Goal: Information Seeking & Learning: Learn about a topic

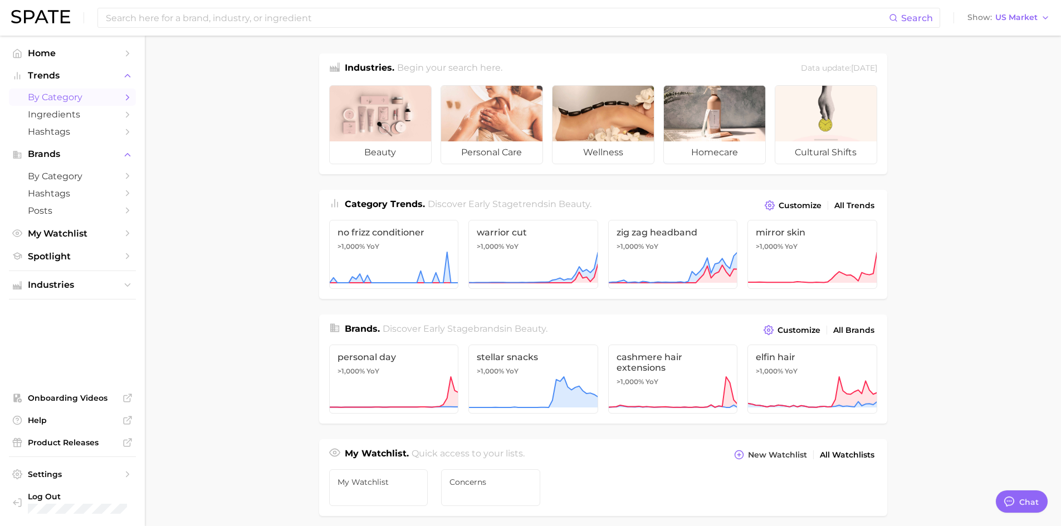
click at [128, 97] on icon "Sidebar" at bounding box center [128, 97] width 10 height 10
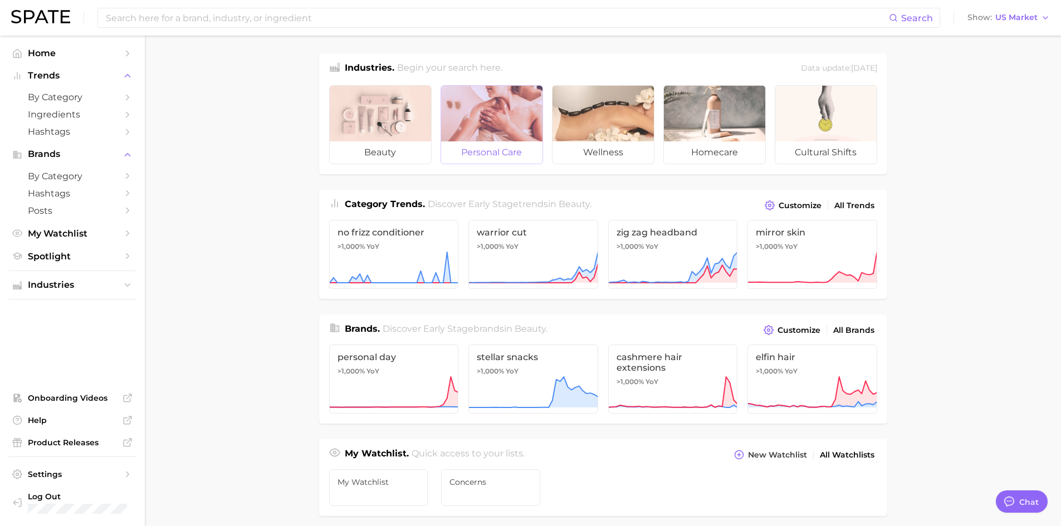
click at [499, 150] on span "personal care" at bounding box center [491, 152] width 101 height 22
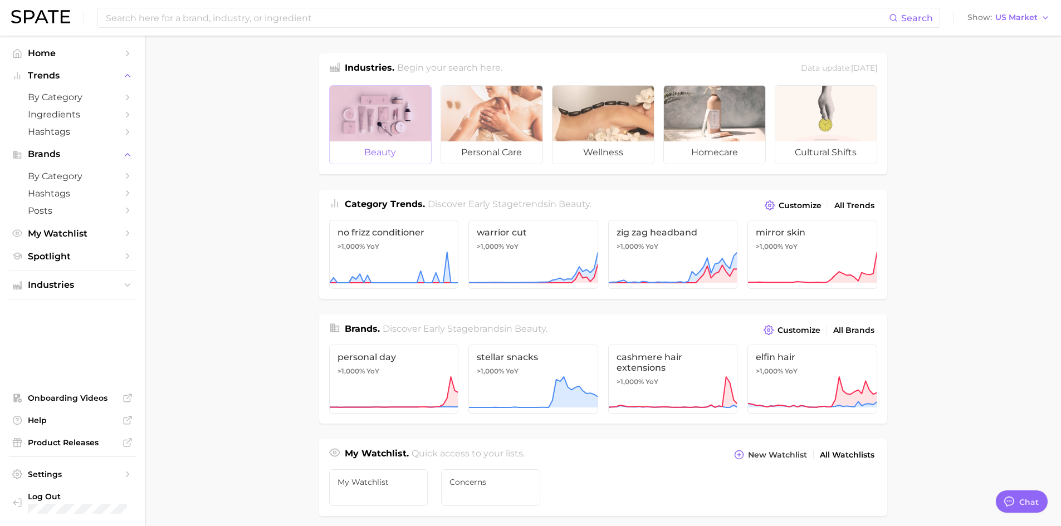
click at [387, 133] on div at bounding box center [380, 114] width 101 height 56
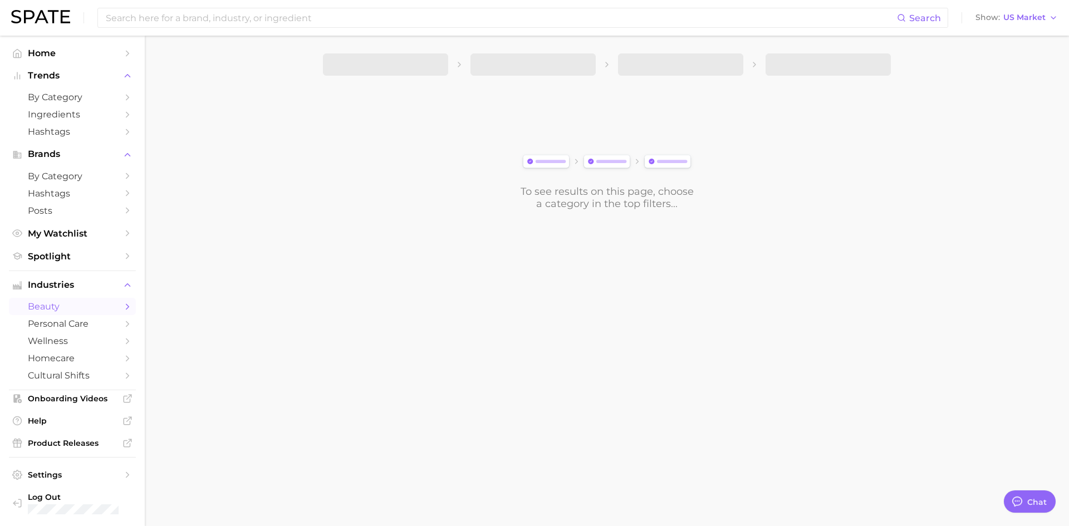
click at [123, 306] on icon "Sidebar" at bounding box center [128, 307] width 10 height 10
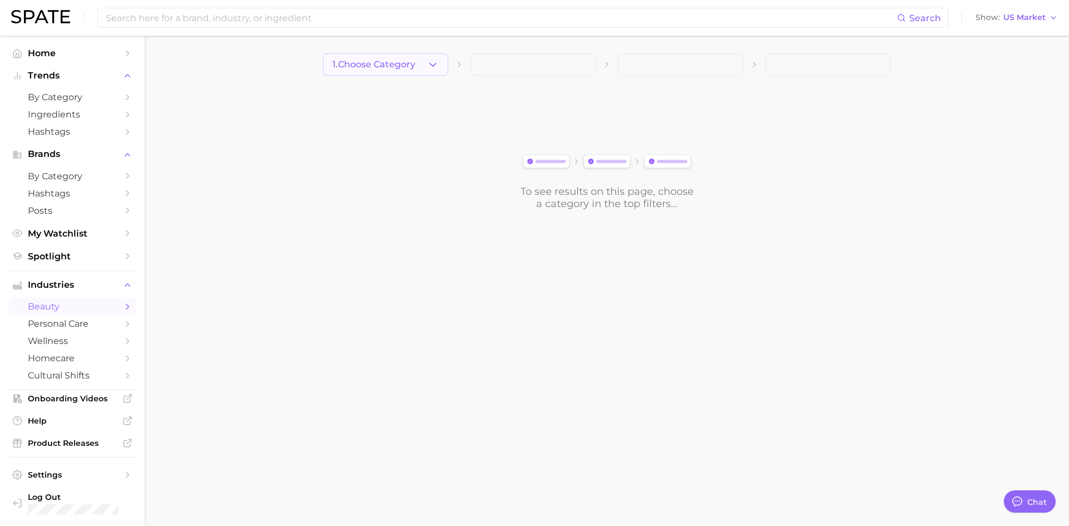
click at [441, 69] on button "1. Choose Category" at bounding box center [385, 64] width 125 height 22
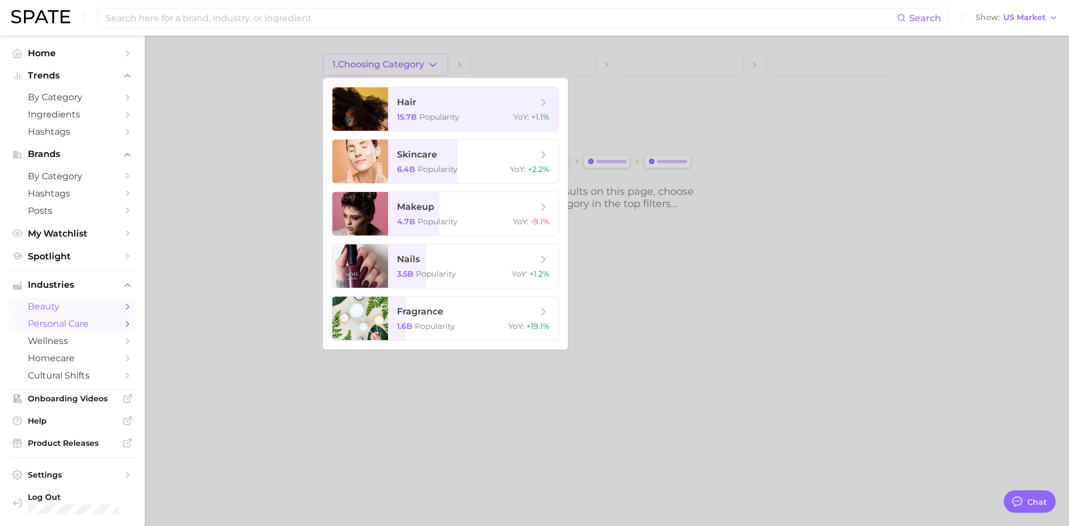
click at [113, 321] on link "personal care" at bounding box center [72, 323] width 127 height 17
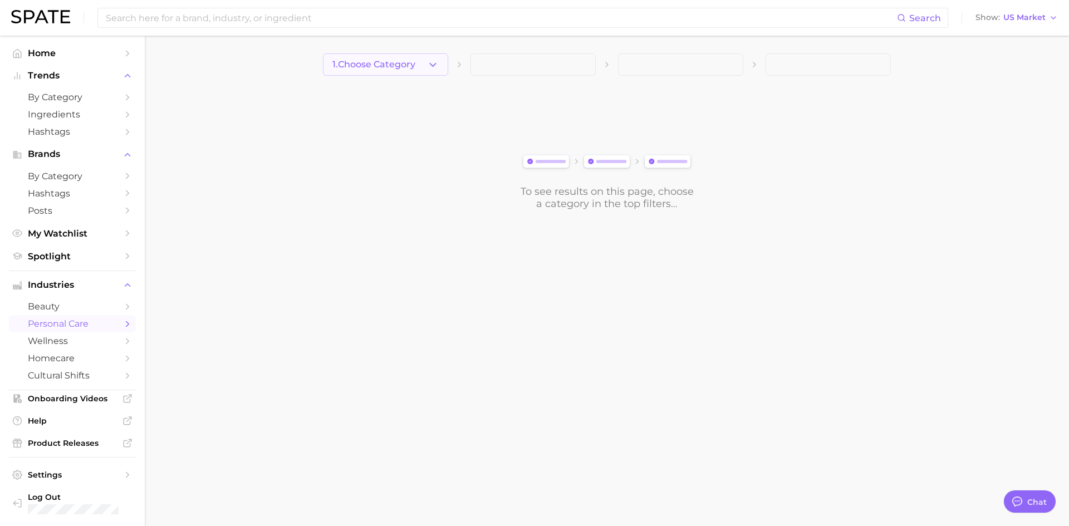
click at [423, 61] on button "1. Choose Category" at bounding box center [385, 64] width 125 height 22
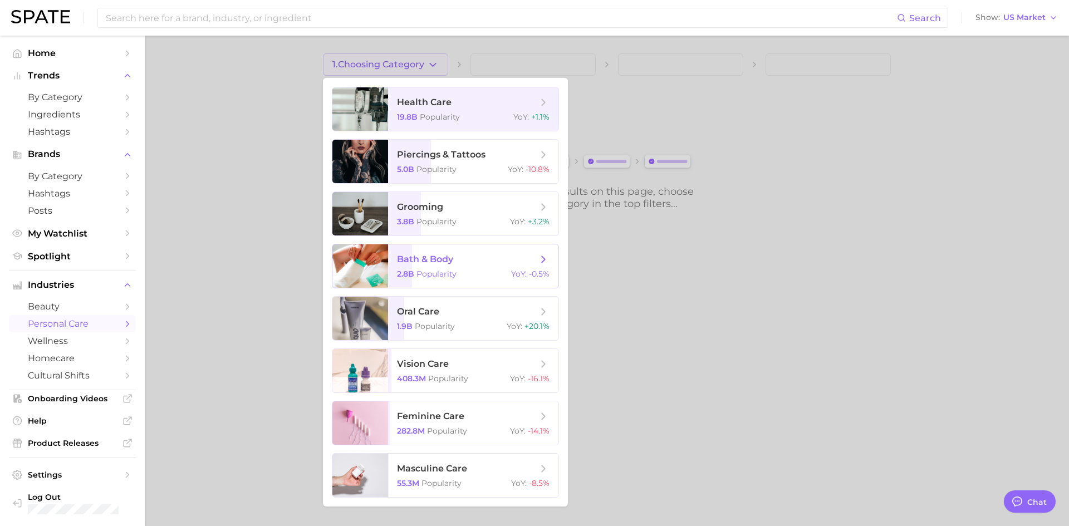
click at [549, 260] on icon at bounding box center [543, 259] width 12 height 12
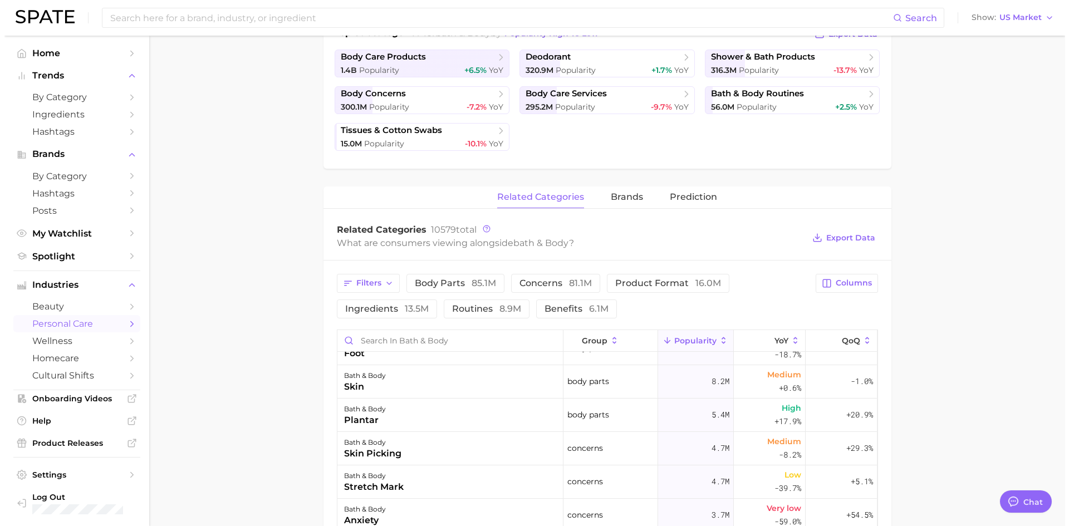
scroll to position [56, 0]
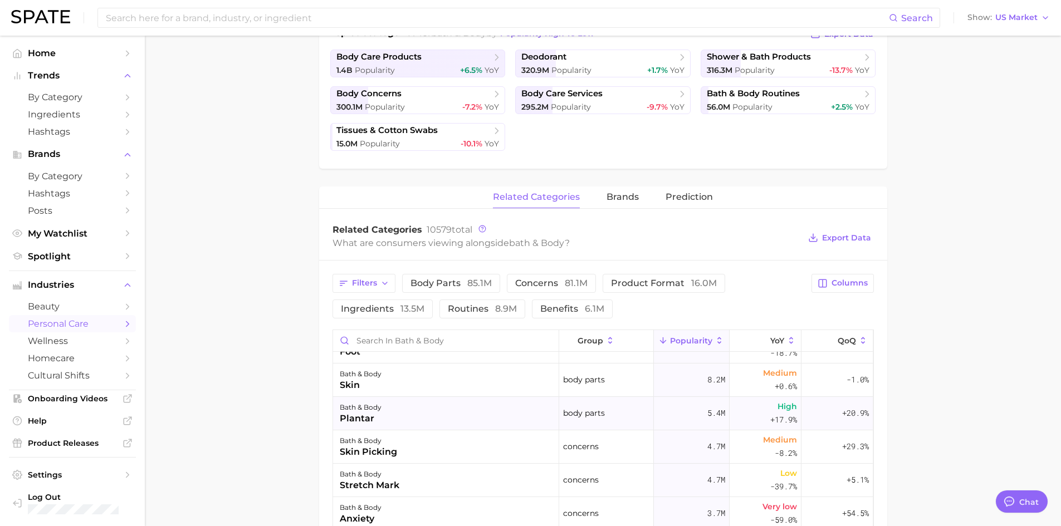
drag, startPoint x: 366, startPoint y: 419, endPoint x: 351, endPoint y: 418, distance: 14.5
drag, startPoint x: 351, startPoint y: 418, endPoint x: 582, endPoint y: 418, distance: 230.5
drag, startPoint x: 582, startPoint y: 418, endPoint x: 354, endPoint y: 412, distance: 227.9
click at [352, 415] on div "plantar" at bounding box center [361, 418] width 42 height 13
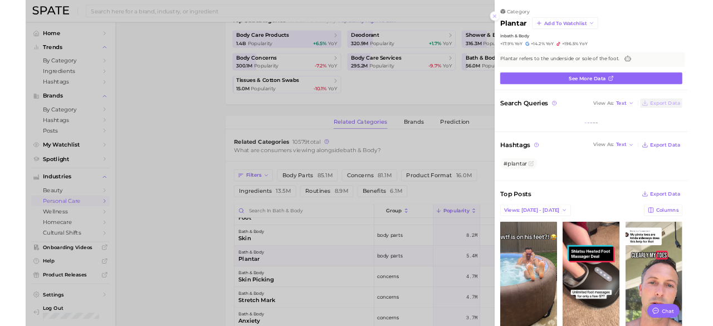
scroll to position [0, 0]
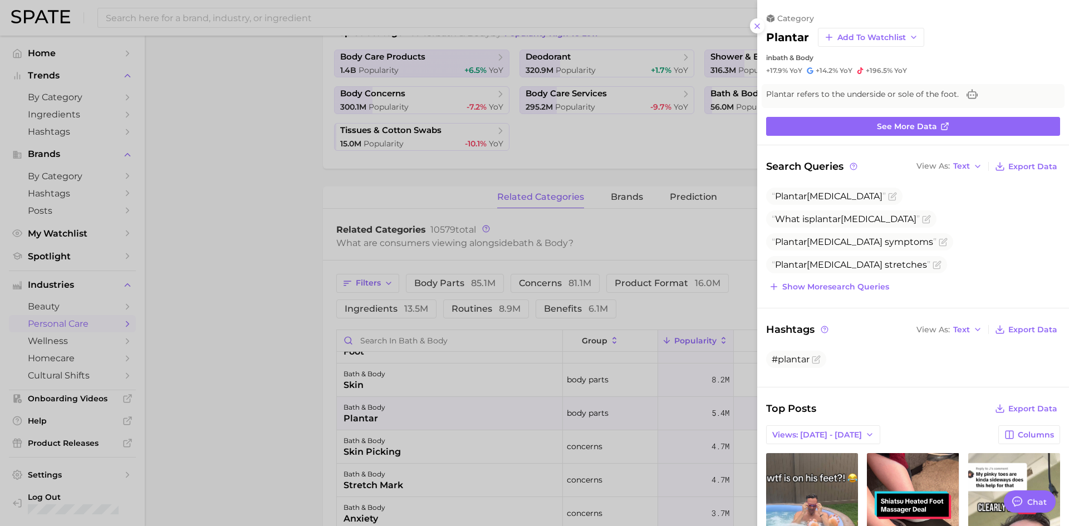
type textarea "x"
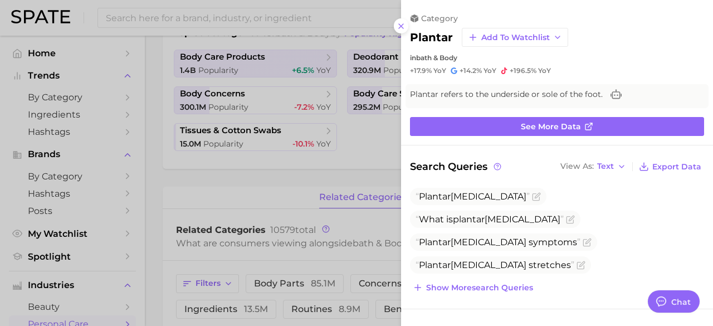
click at [291, 187] on div at bounding box center [356, 163] width 713 height 326
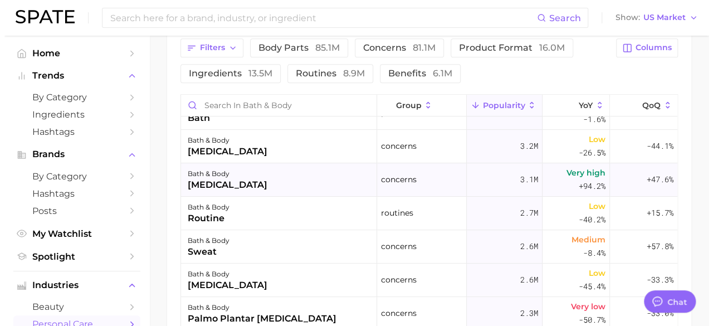
scroll to position [254, 0]
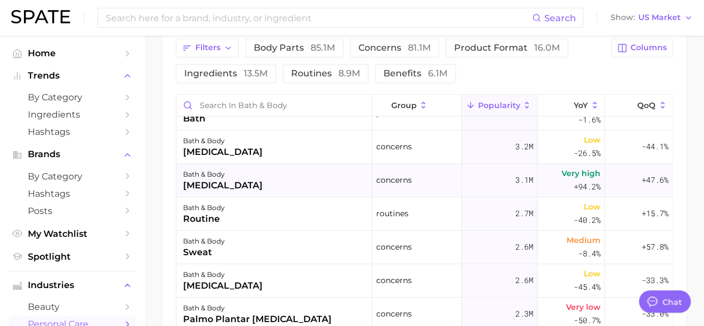
click at [276, 187] on div "bath & body foot pain" at bounding box center [275, 180] width 196 height 33
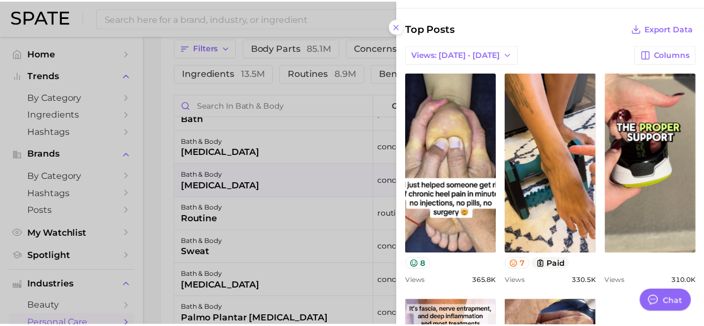
scroll to position [400, 0]
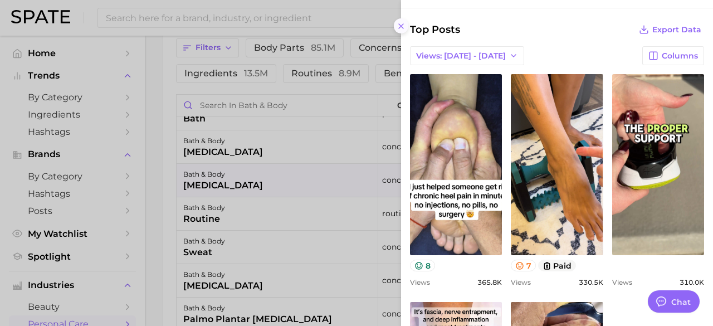
click at [405, 23] on button at bounding box center [401, 25] width 15 height 15
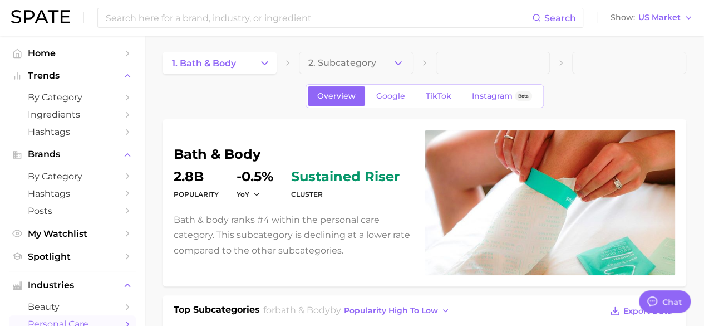
scroll to position [0, 0]
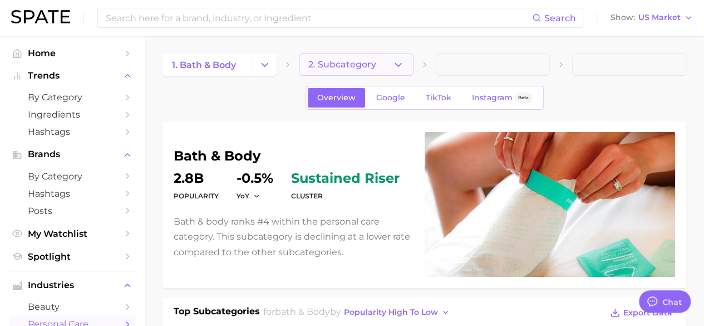
click at [391, 65] on button "2. Subcategory" at bounding box center [356, 64] width 114 height 22
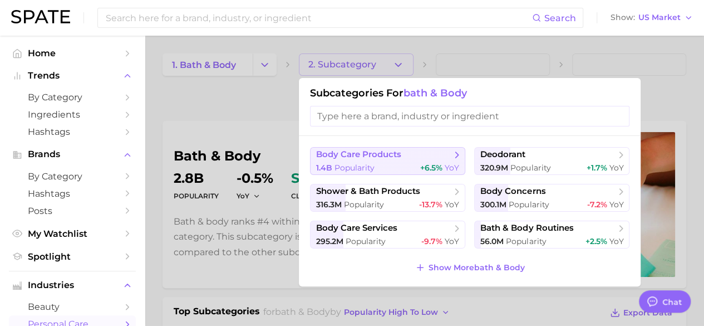
click at [407, 165] on div "1.4b Popularity +6.5% YoY" at bounding box center [387, 168] width 143 height 11
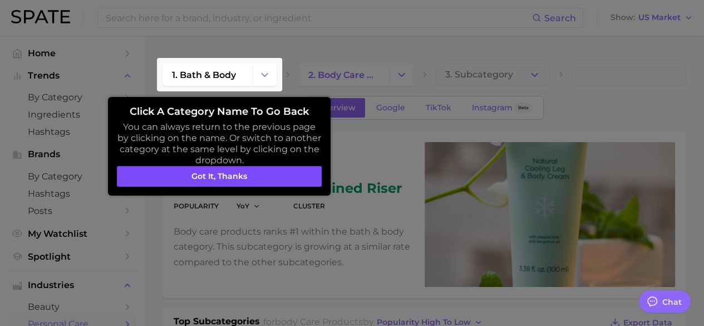
click at [276, 168] on button "Got it, thanks" at bounding box center [219, 176] width 205 height 21
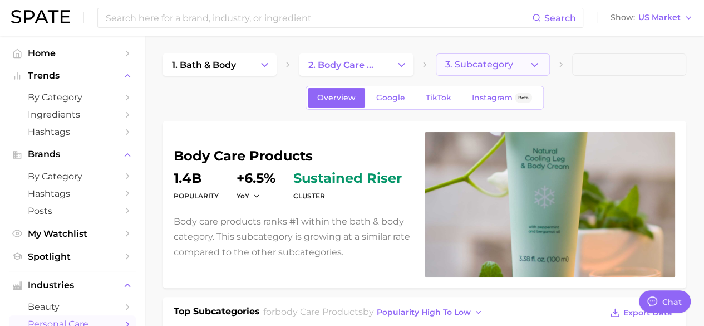
click at [541, 63] on button "3. Subcategory" at bounding box center [493, 64] width 114 height 22
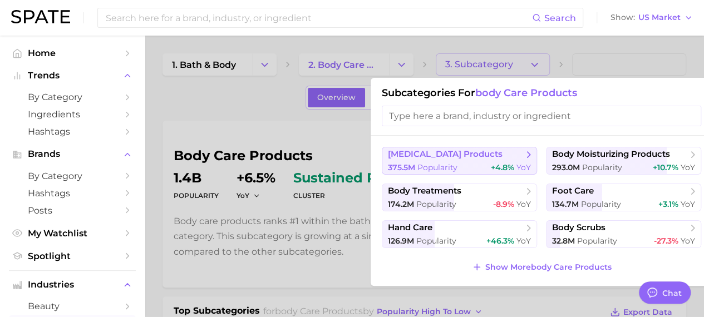
click at [502, 153] on span "body cleansing products" at bounding box center [455, 154] width 135 height 11
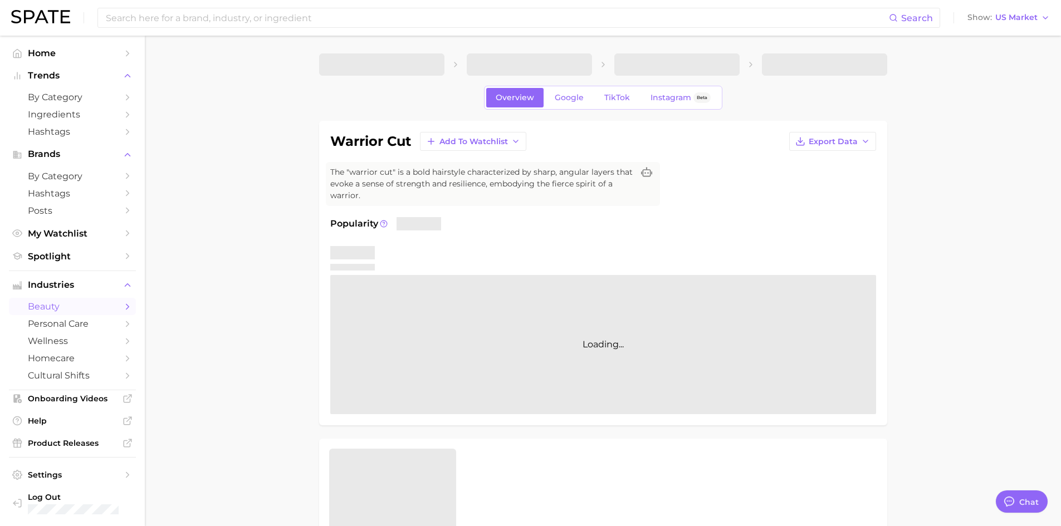
type textarea "x"
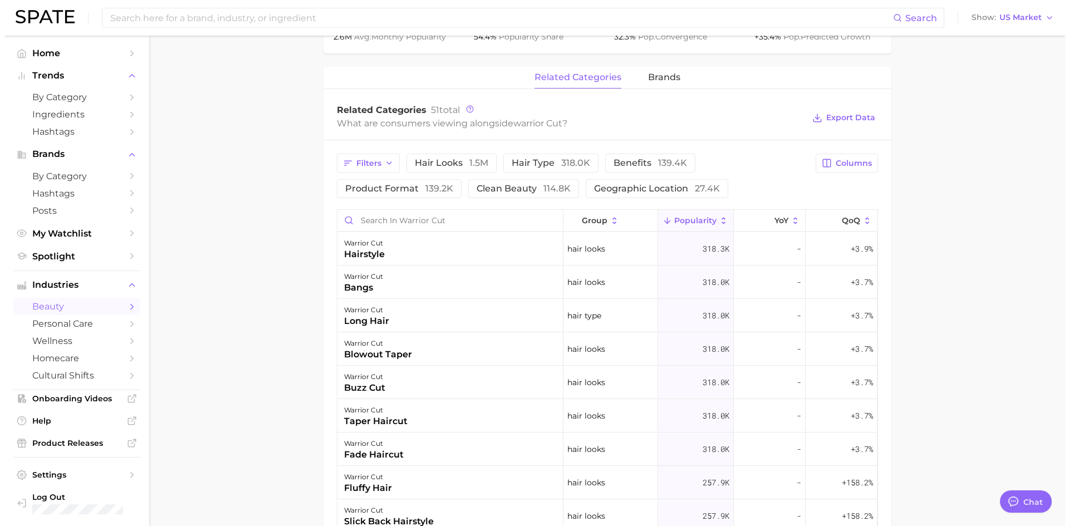
scroll to position [501, 0]
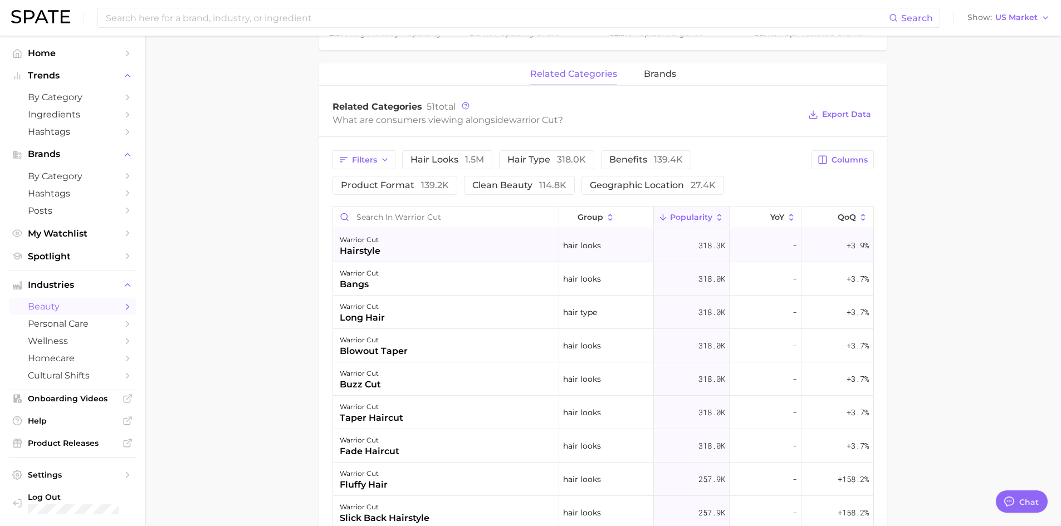
click at [360, 252] on div "hairstyle" at bounding box center [360, 250] width 41 height 13
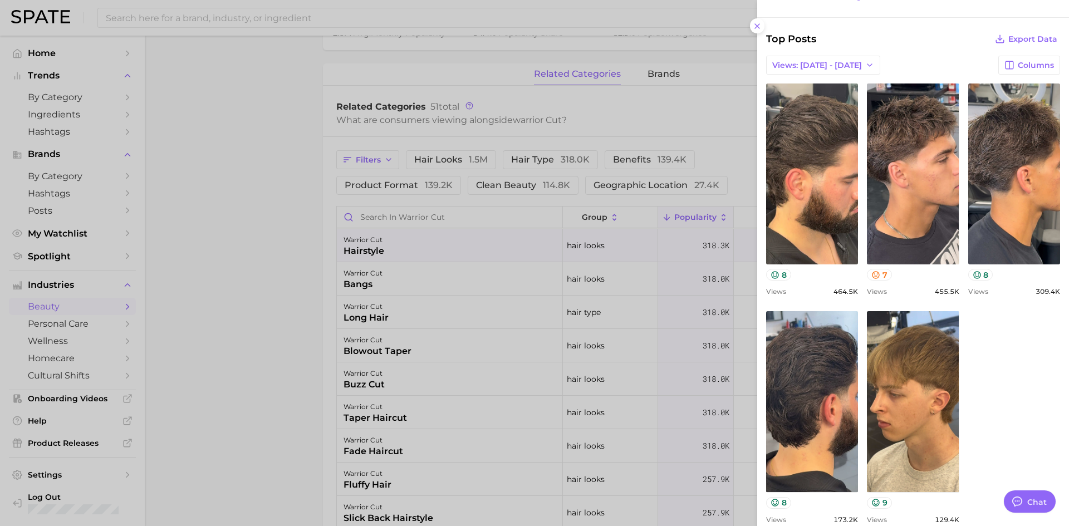
scroll to position [312, 0]
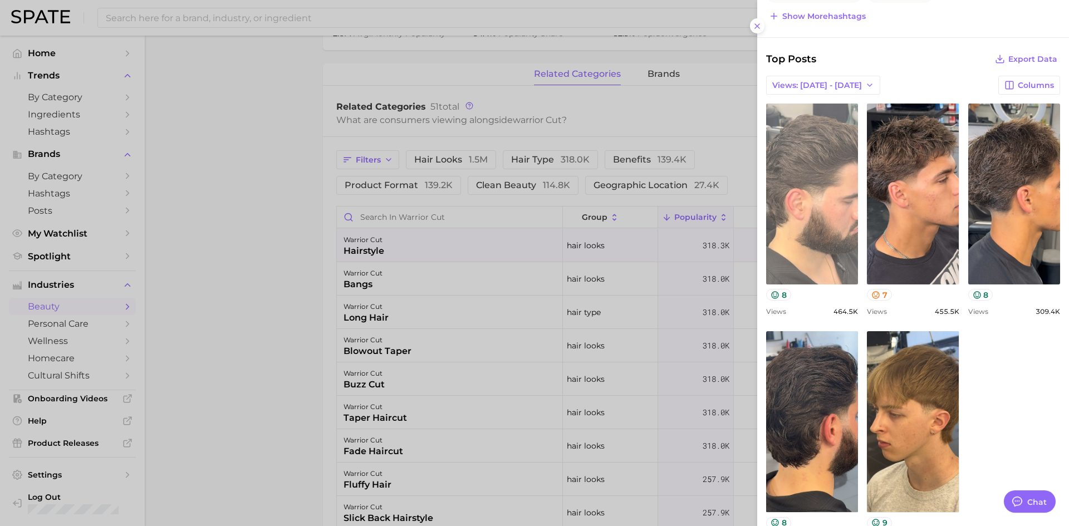
click at [840, 228] on link "view post on TikTok" at bounding box center [812, 194] width 92 height 181
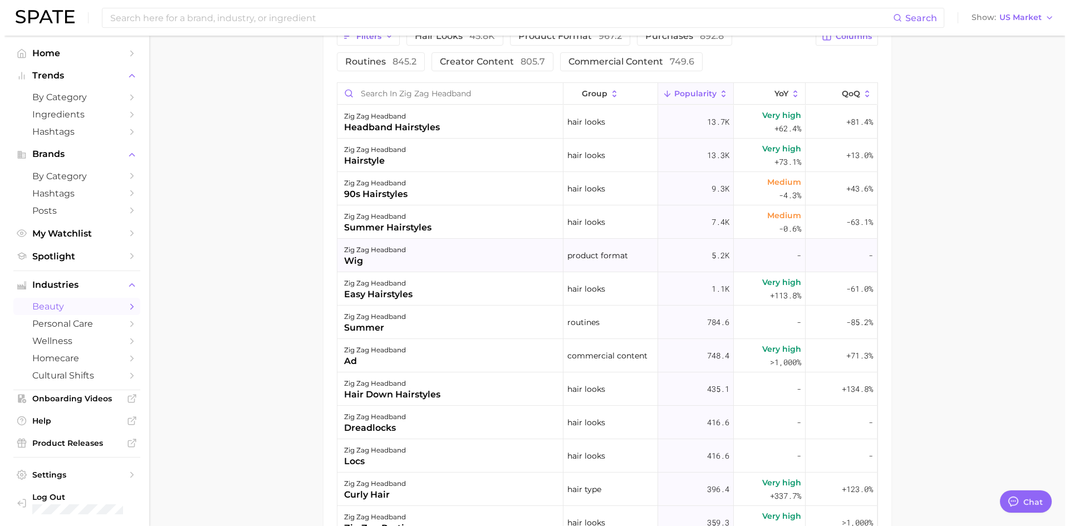
scroll to position [613, 0]
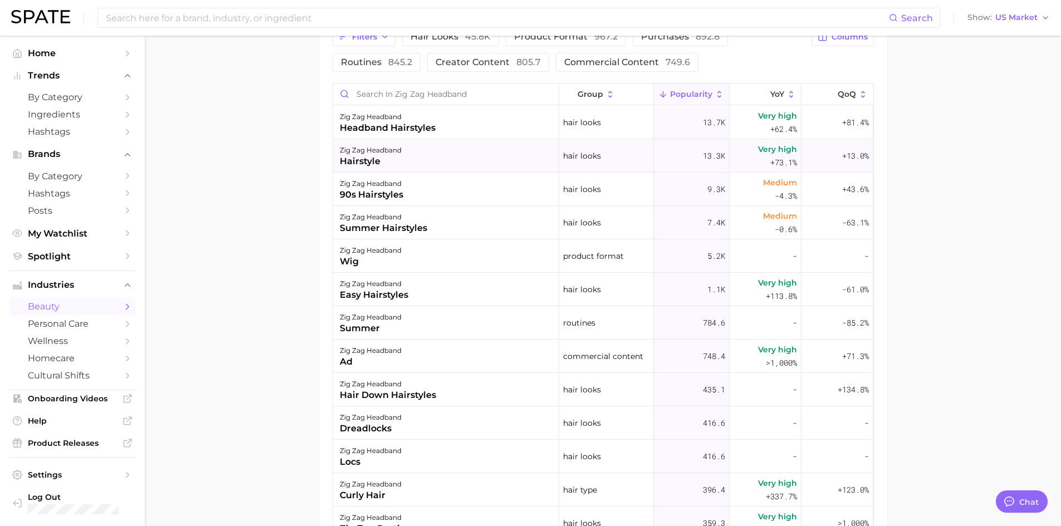
click at [397, 151] on div "zig zag headband" at bounding box center [371, 150] width 62 height 13
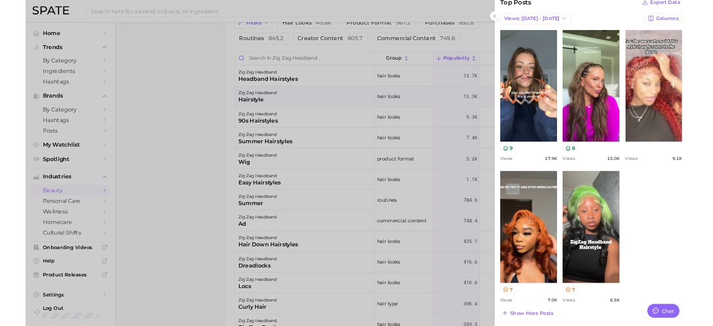
scroll to position [364, 0]
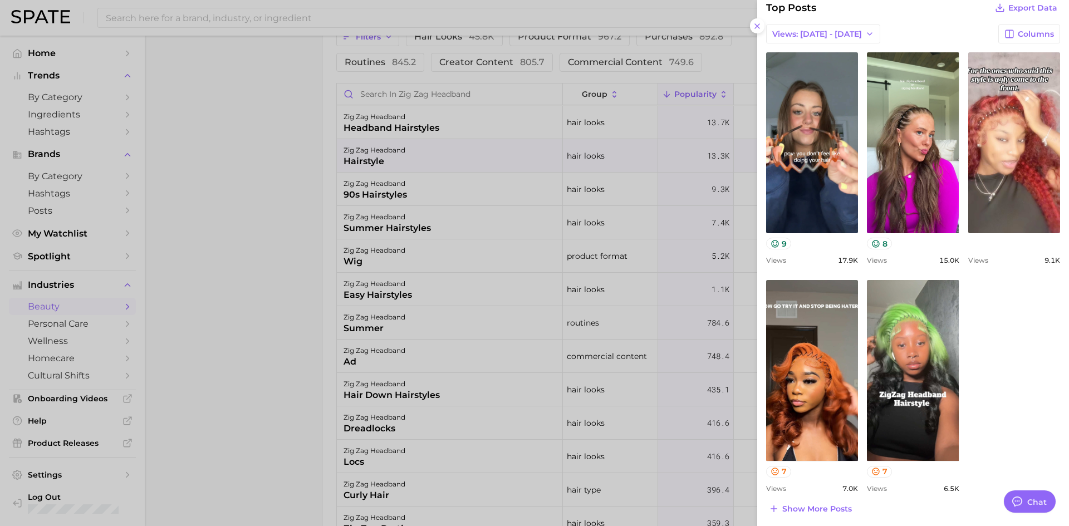
type textarea "x"
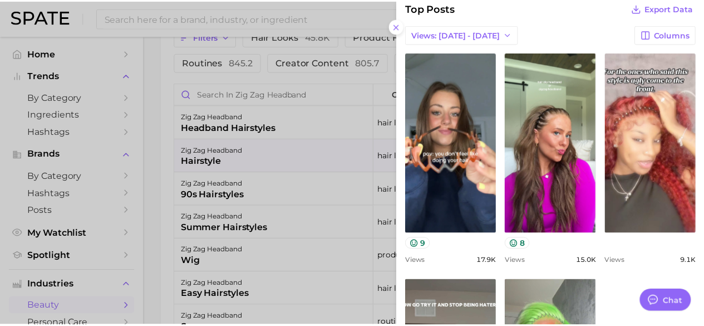
scroll to position [365, 0]
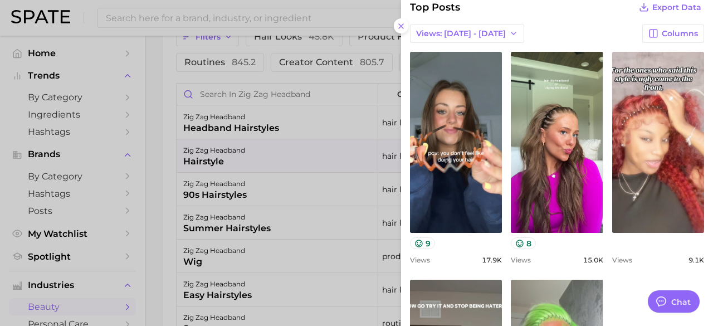
click at [59, 80] on div at bounding box center [356, 163] width 713 height 326
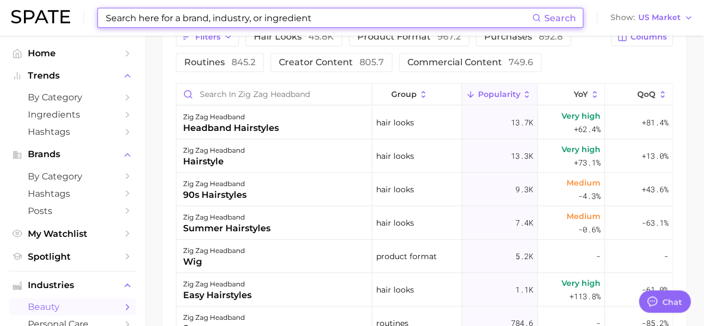
click at [251, 24] on input at bounding box center [319, 17] width 428 height 19
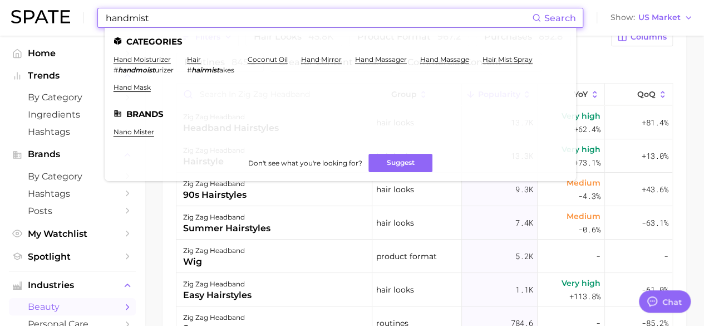
click at [130, 16] on input "handmist" at bounding box center [319, 17] width 428 height 19
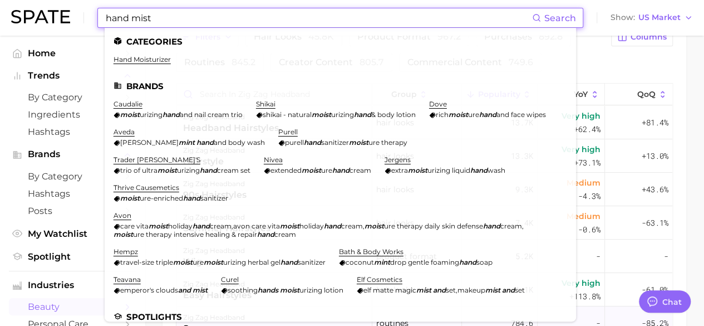
type input "hand mist"
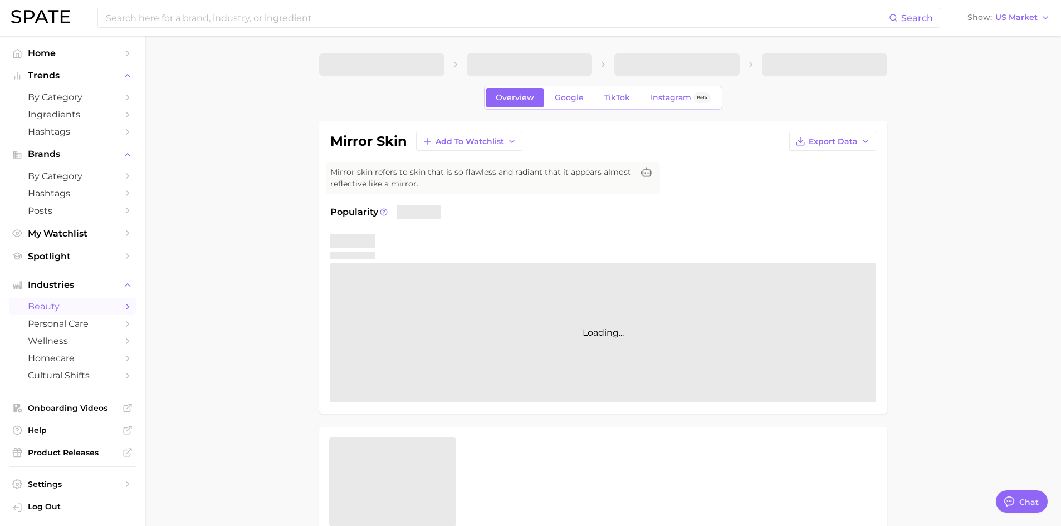
type textarea "x"
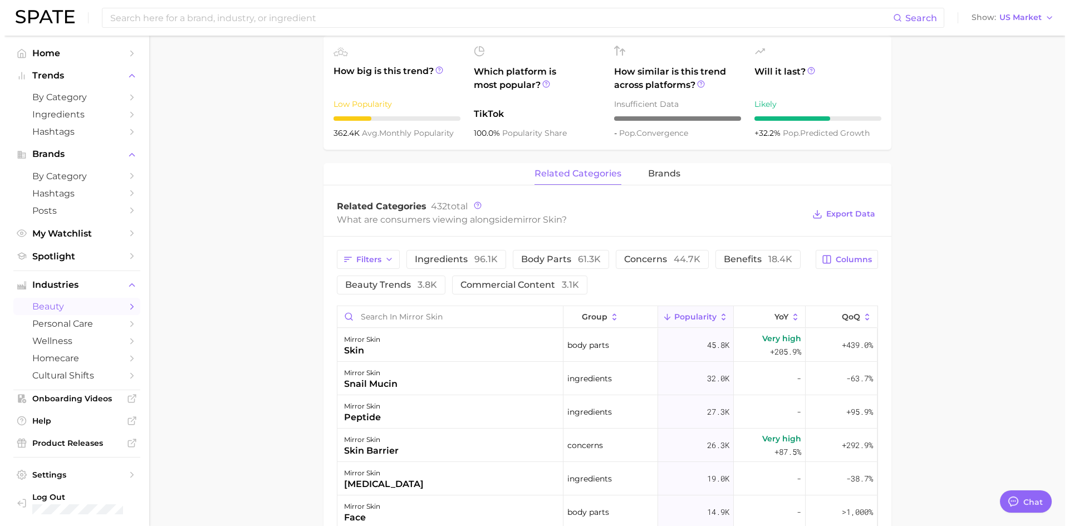
scroll to position [445, 0]
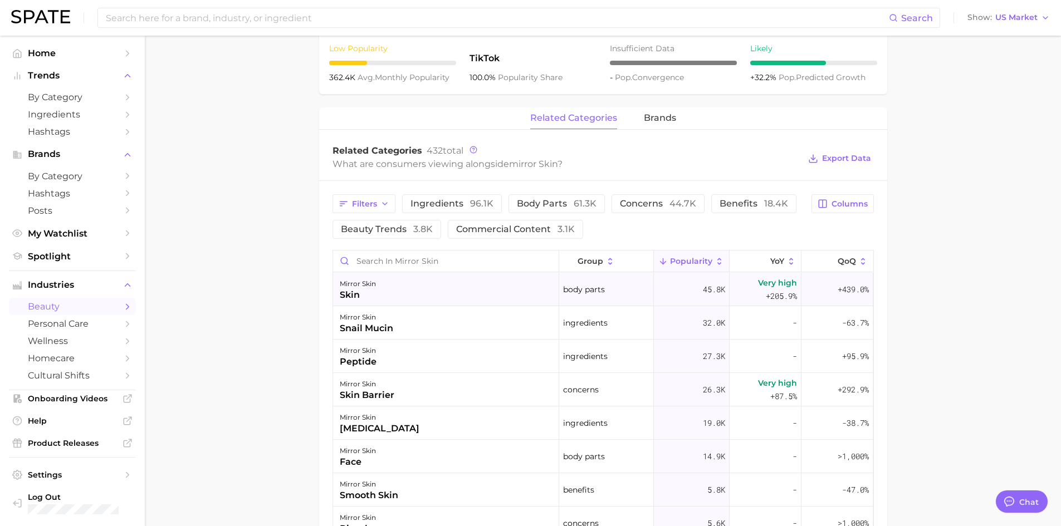
click at [376, 285] on div "mirror skin skin" at bounding box center [446, 289] width 226 height 33
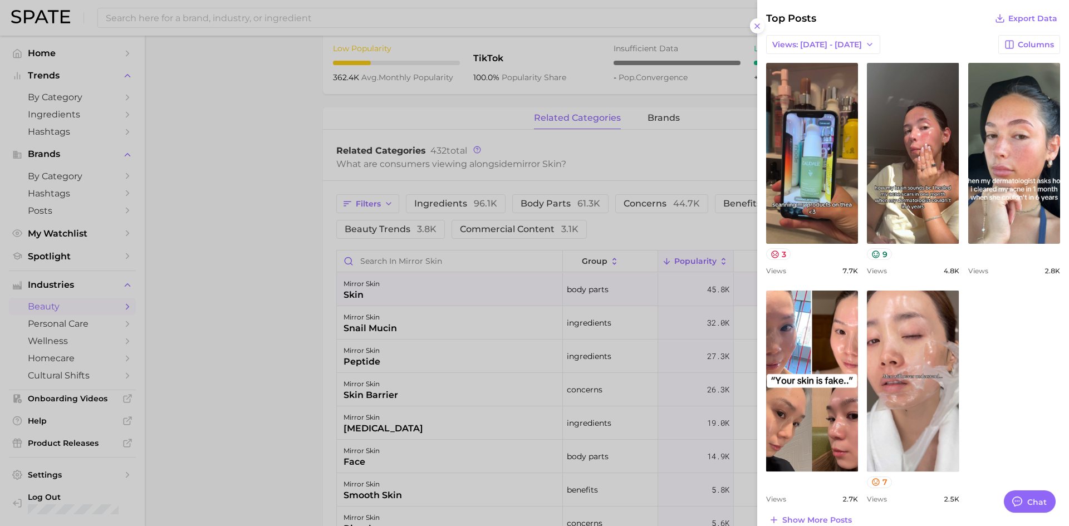
scroll to position [437, 0]
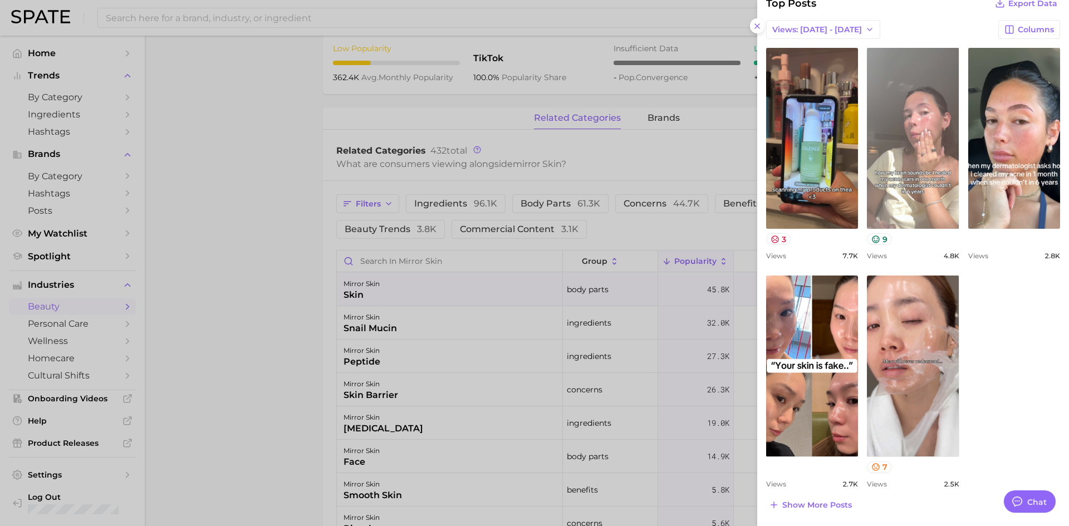
click at [928, 165] on link "view post on TikTok" at bounding box center [913, 138] width 92 height 181
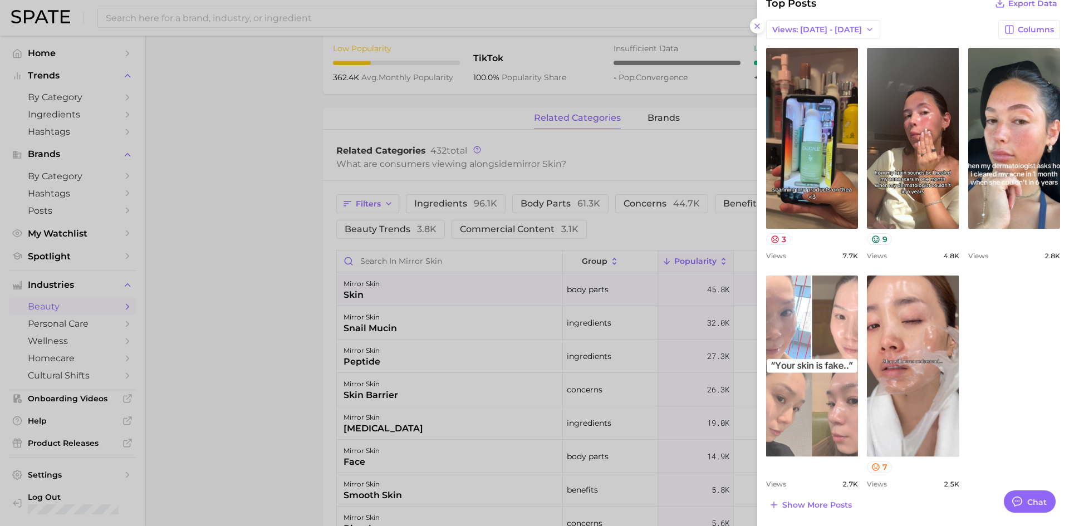
click at [812, 356] on link "view post on TikTok" at bounding box center [812, 366] width 92 height 181
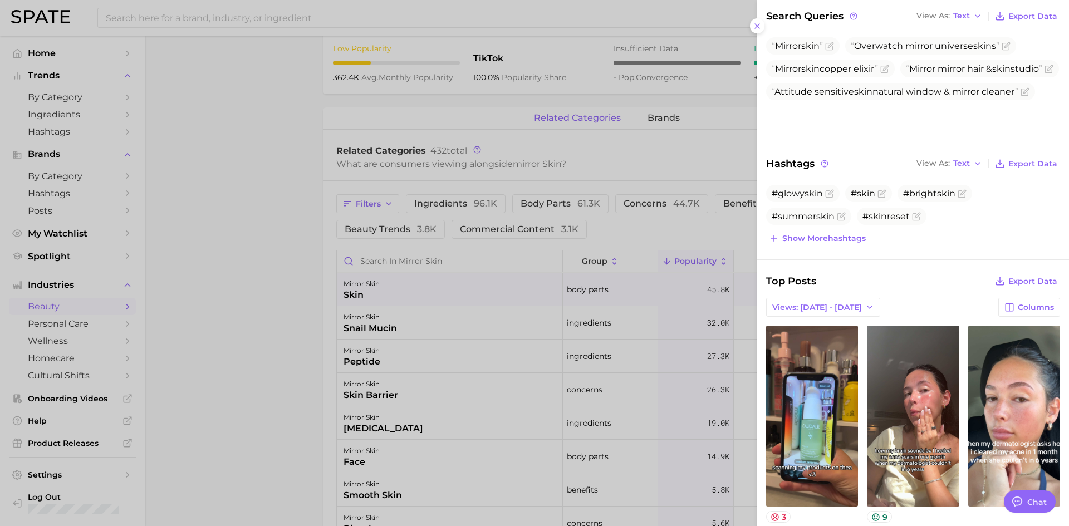
scroll to position [158, 0]
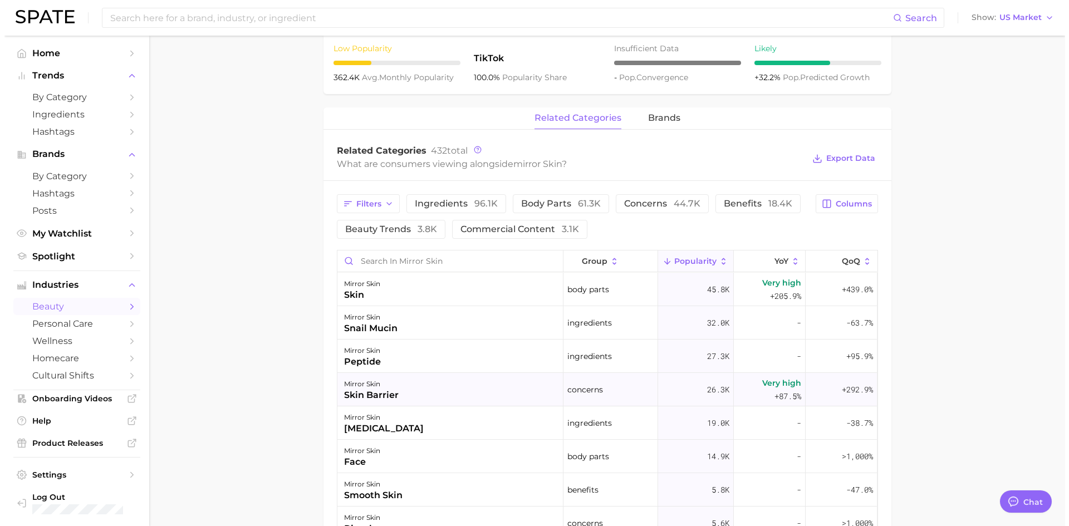
scroll to position [444, 0]
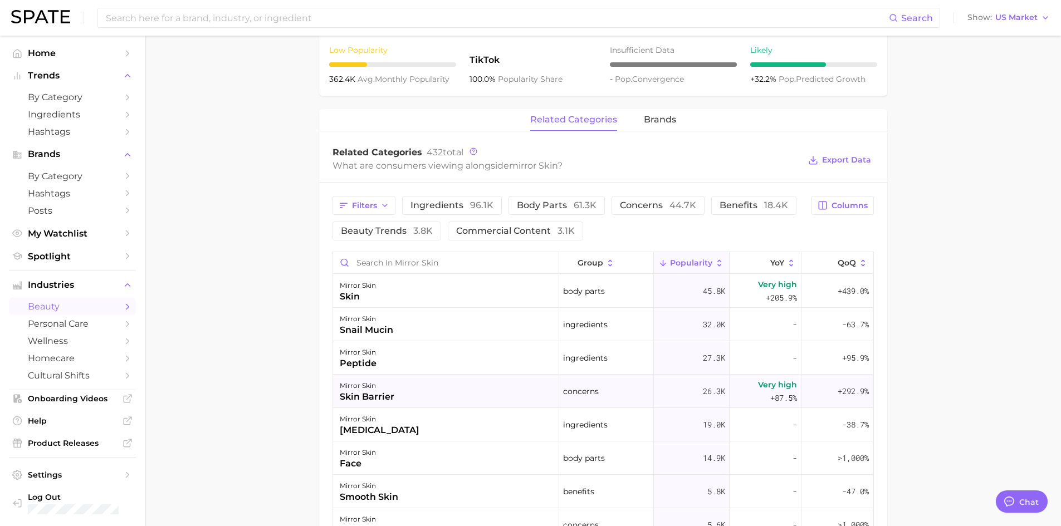
click at [363, 394] on div "skin barrier" at bounding box center [367, 396] width 55 height 13
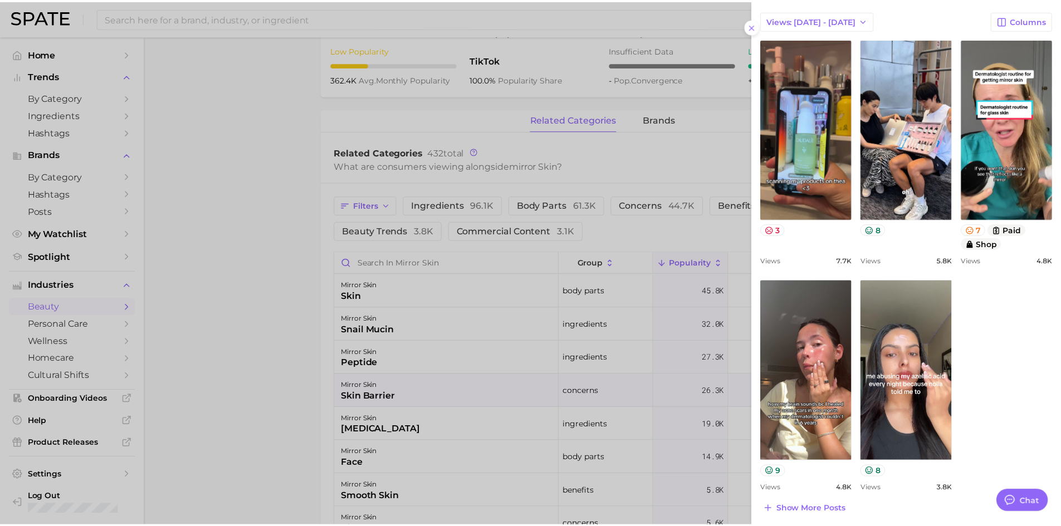
scroll to position [343, 0]
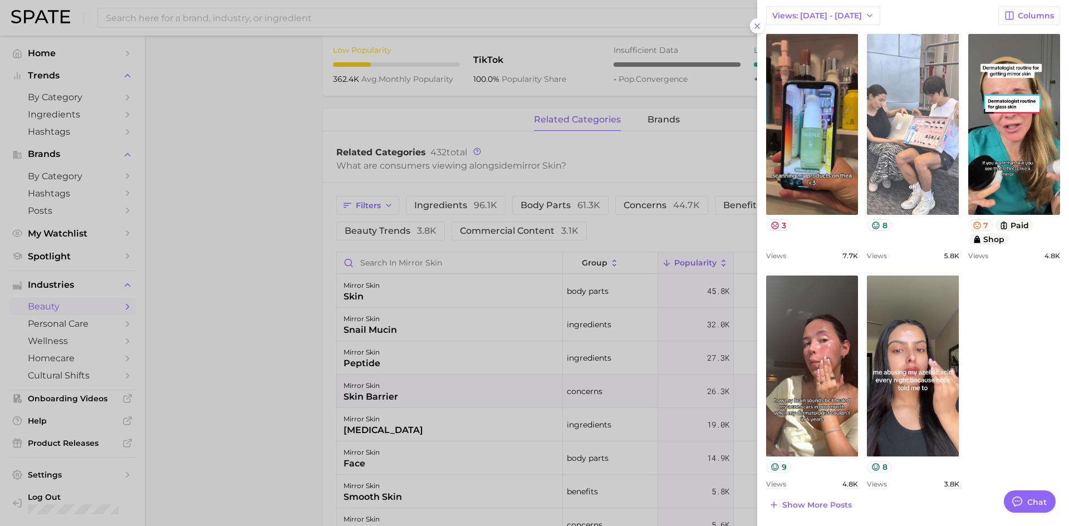
click at [881, 97] on link "view post on TikTok" at bounding box center [913, 124] width 92 height 181
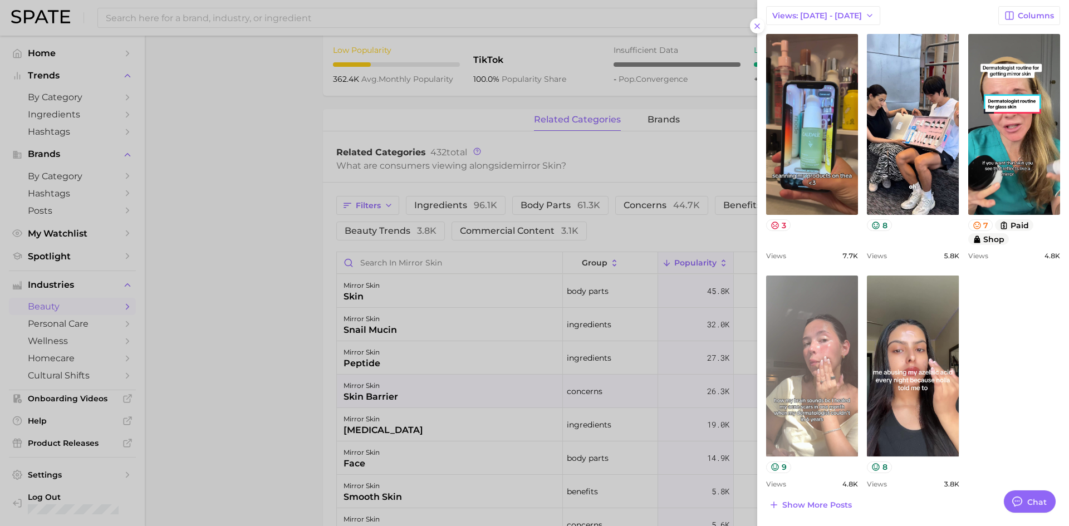
click at [814, 340] on link "view post on TikTok" at bounding box center [812, 366] width 92 height 181
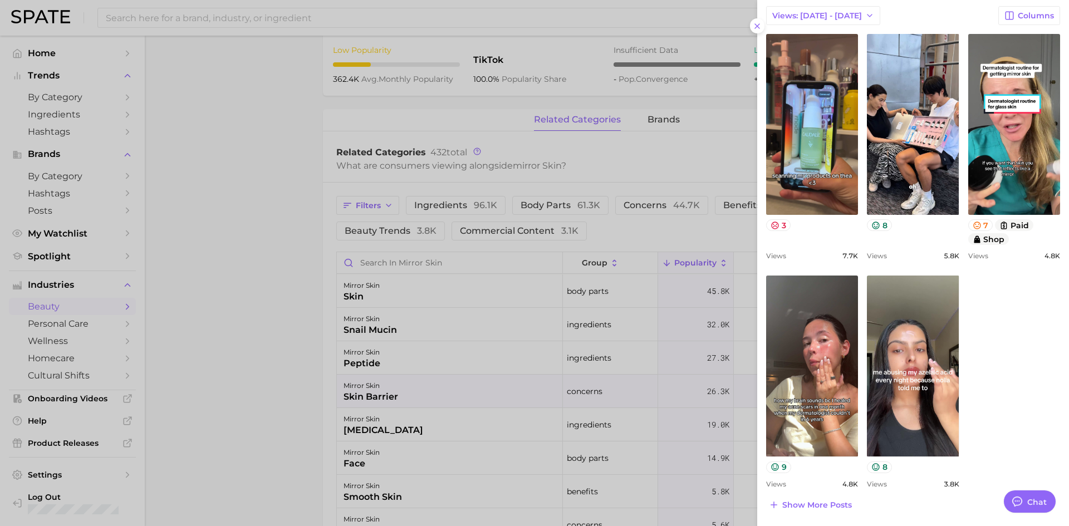
click at [263, 168] on div at bounding box center [534, 263] width 1069 height 526
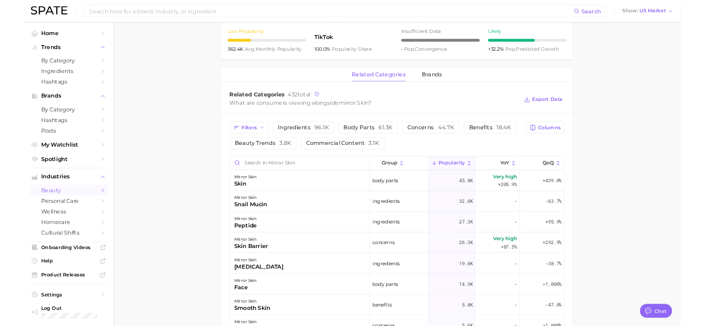
scroll to position [444, 0]
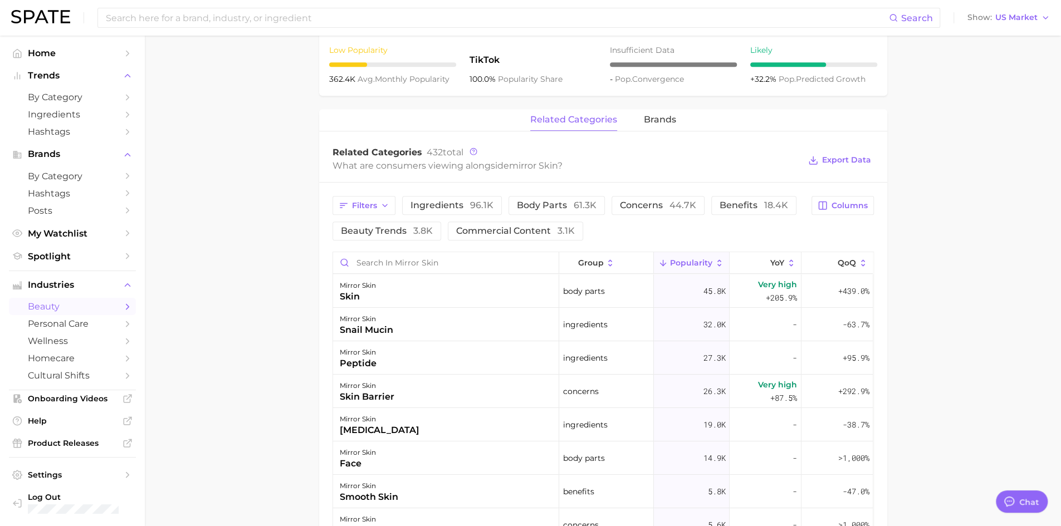
type textarea "x"
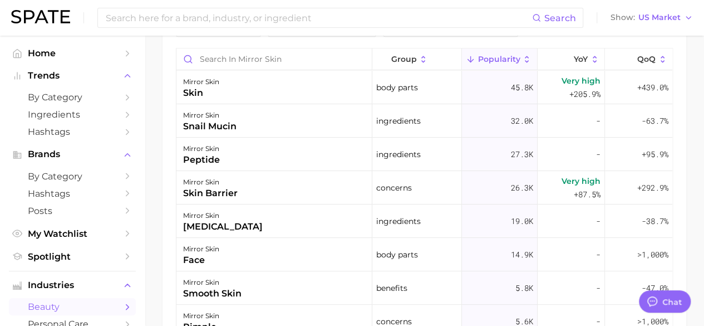
scroll to position [647, 0]
